Goal: Information Seeking & Learning: Find specific fact

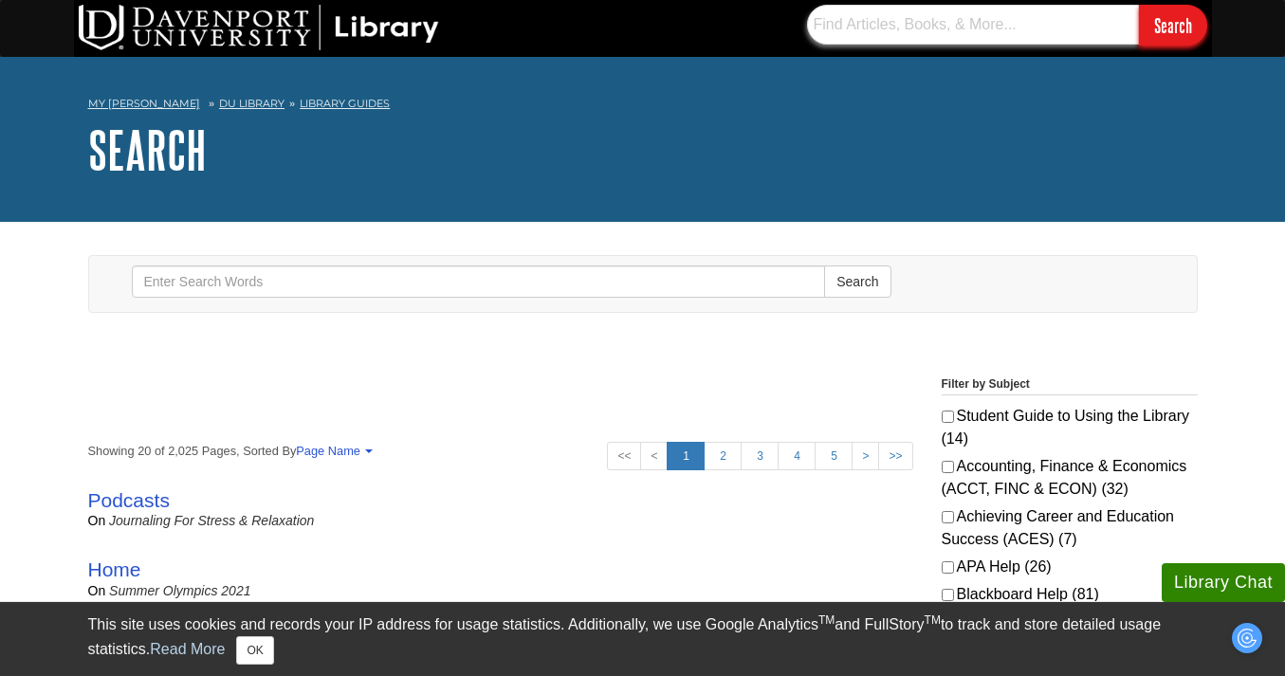
click at [873, 21] on input "text" at bounding box center [973, 25] width 332 height 40
type input "case citations"
click at [1139, 5] on input "Search" at bounding box center [1173, 25] width 68 height 41
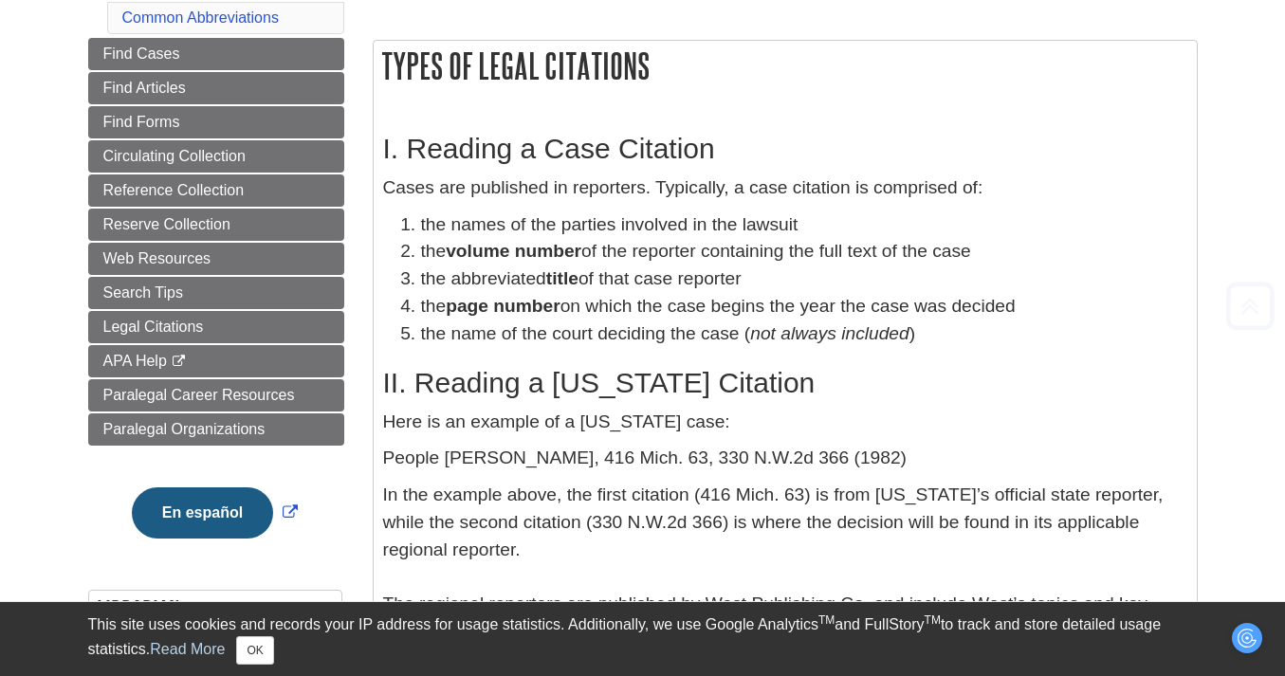
scroll to position [322, 0]
